Goal: Task Accomplishment & Management: Use online tool/utility

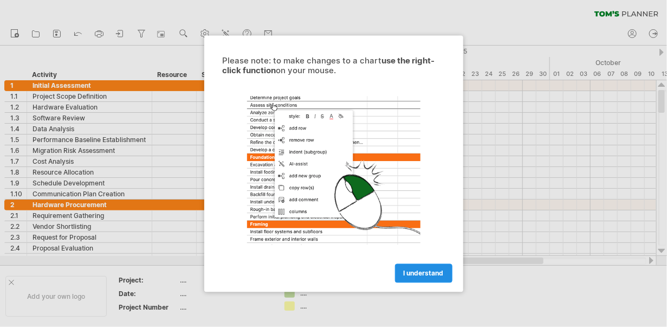
click at [413, 269] on span "I understand" at bounding box center [424, 273] width 40 height 8
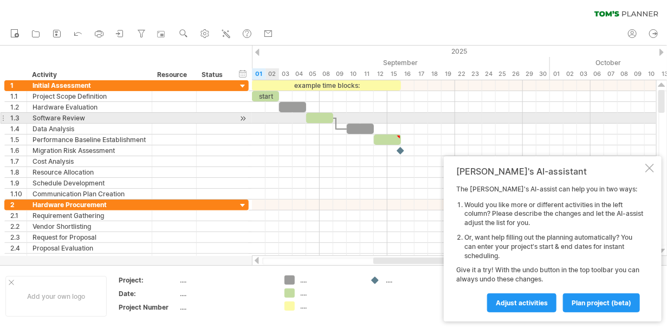
click at [266, 122] on div at bounding box center [454, 118] width 404 height 11
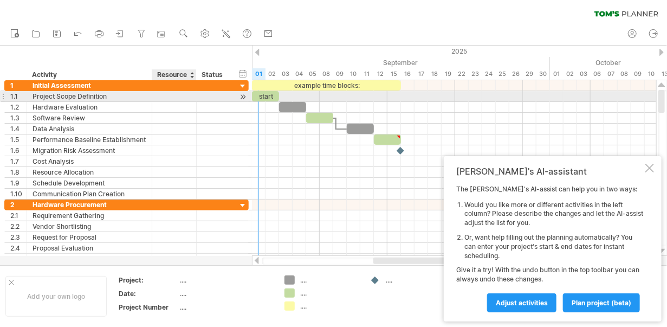
click at [193, 98] on div at bounding box center [194, 96] width 5 height 11
click at [63, 96] on div "Project Scope Definition" at bounding box center [90, 96] width 114 height 10
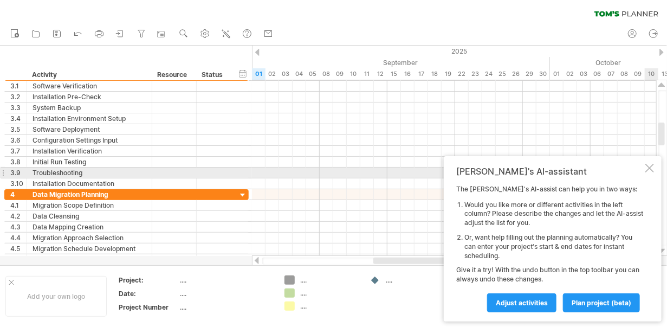
click at [652, 168] on div at bounding box center [649, 168] width 9 height 9
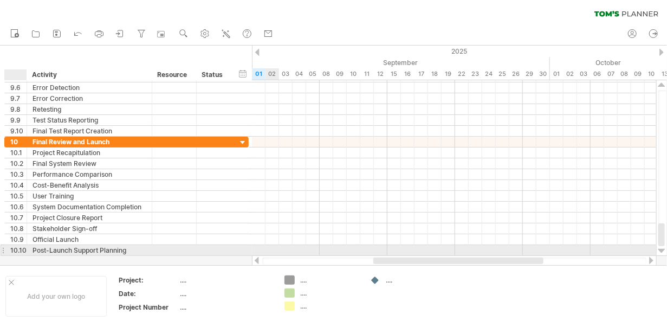
click at [17, 245] on div "10.10" at bounding box center [18, 250] width 16 height 10
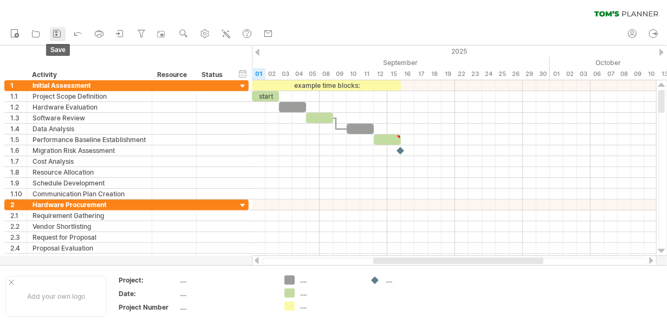
click at [62, 36] on icon at bounding box center [56, 33] width 11 height 11
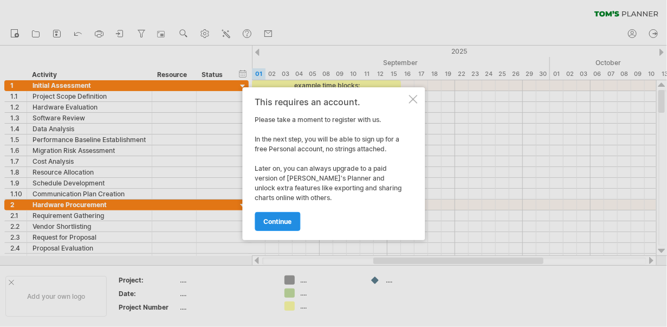
click at [280, 226] on link "continue" at bounding box center [278, 221] width 46 height 19
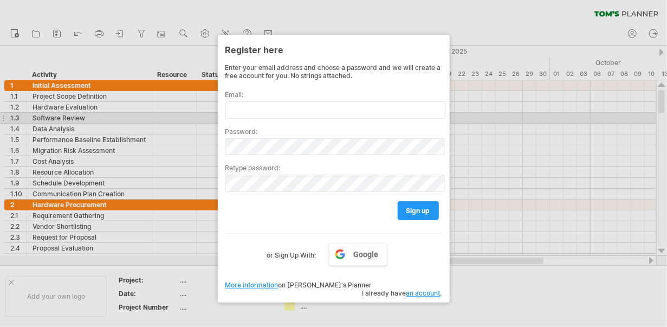
click at [636, 115] on div at bounding box center [333, 163] width 667 height 327
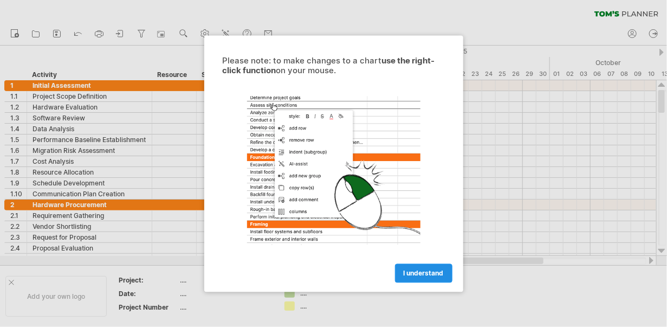
click at [416, 266] on link "I understand" at bounding box center [423, 272] width 57 height 19
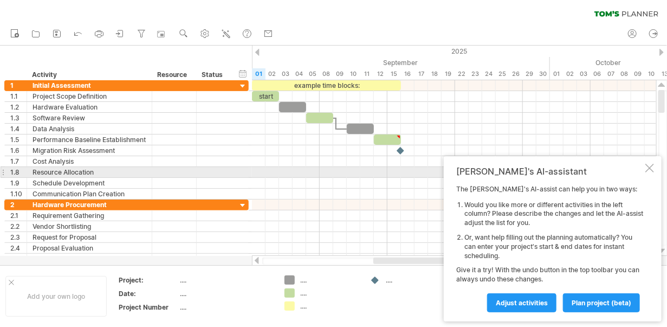
click at [650, 172] on div at bounding box center [649, 168] width 9 height 9
